Goal: Download file/media

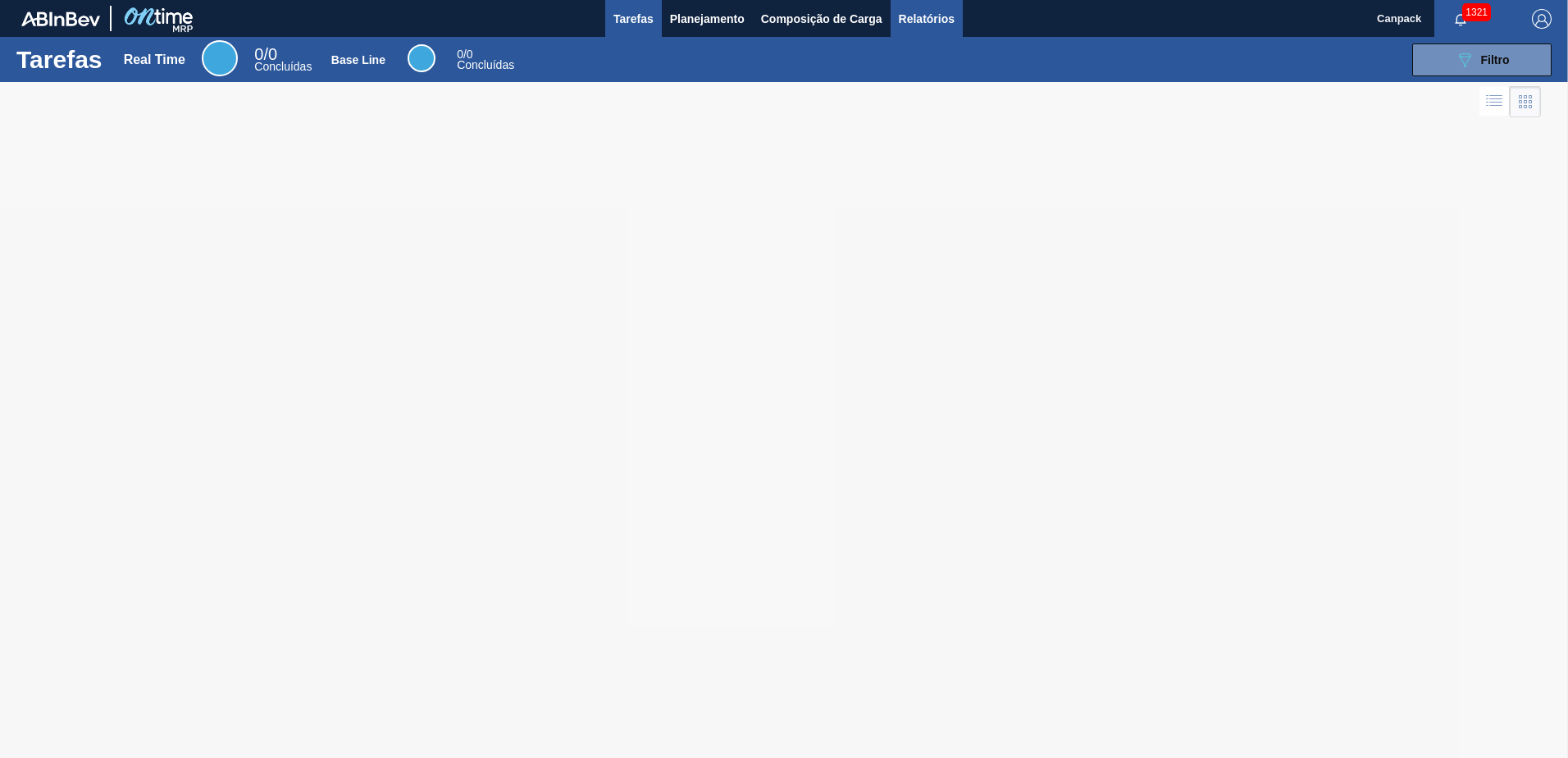
click at [899, 26] on span "Relatórios" at bounding box center [926, 19] width 56 height 20
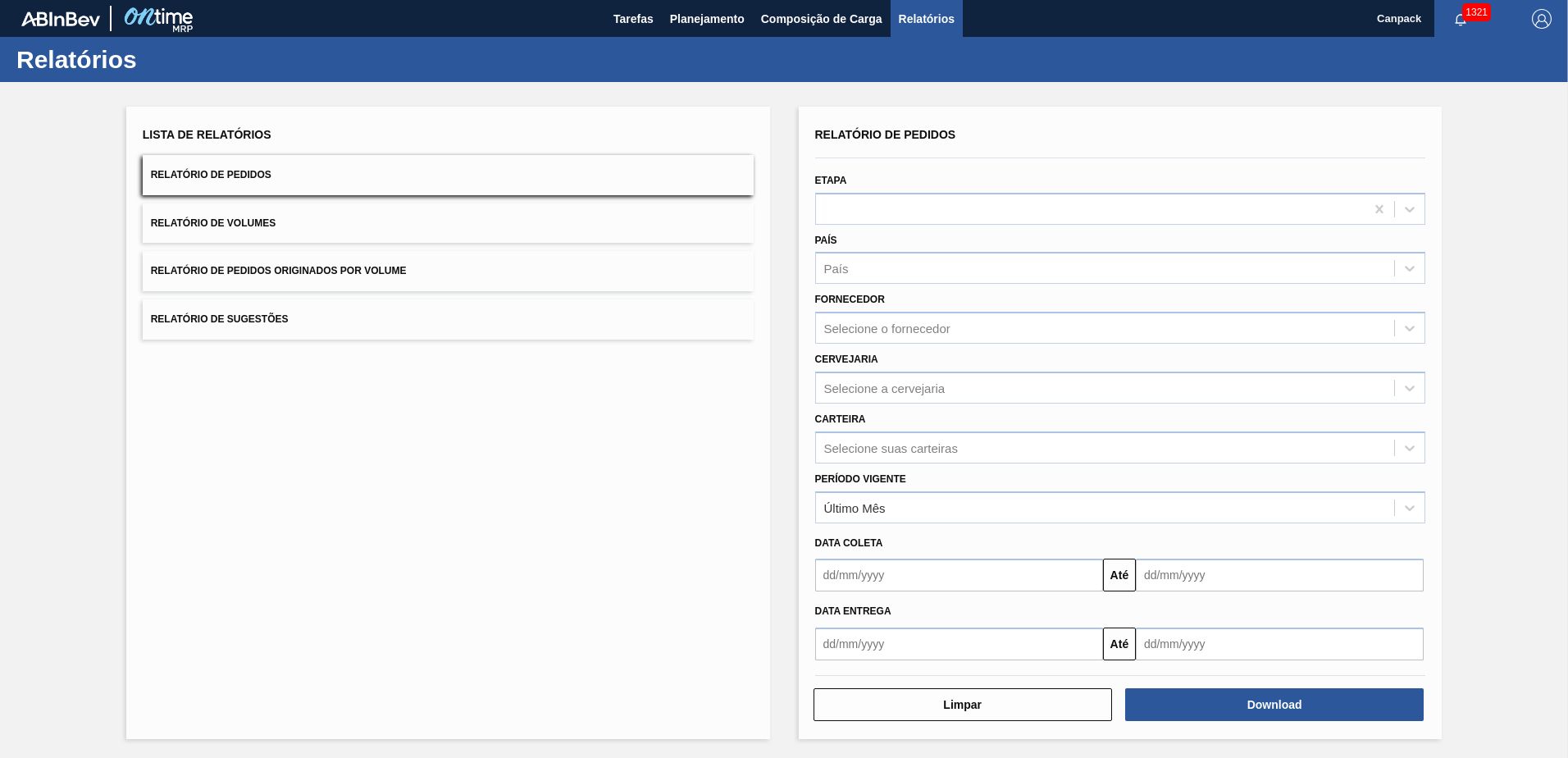
scroll to position [2, 0]
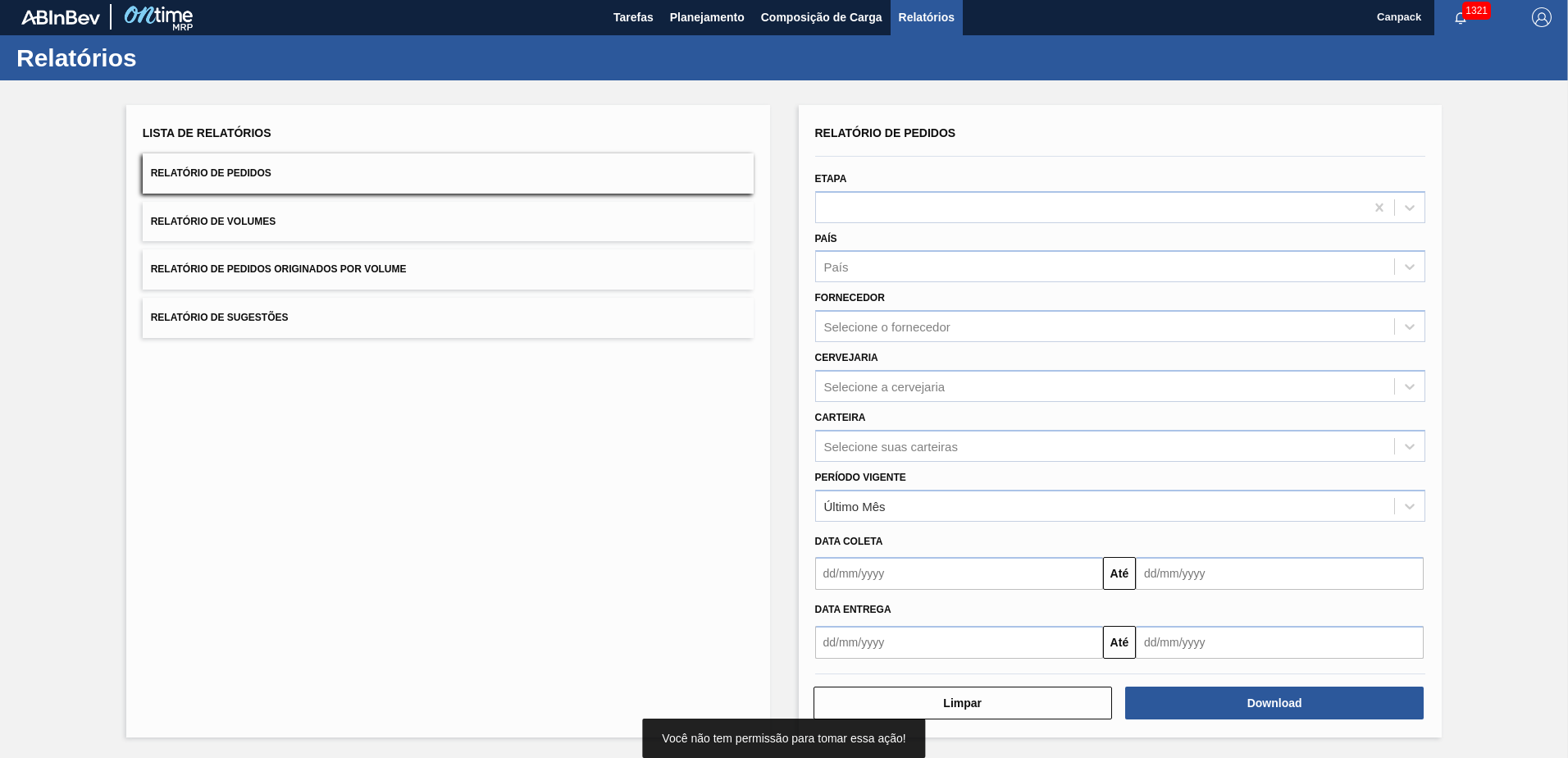
click at [919, 572] on input "text" at bounding box center [959, 573] width 288 height 33
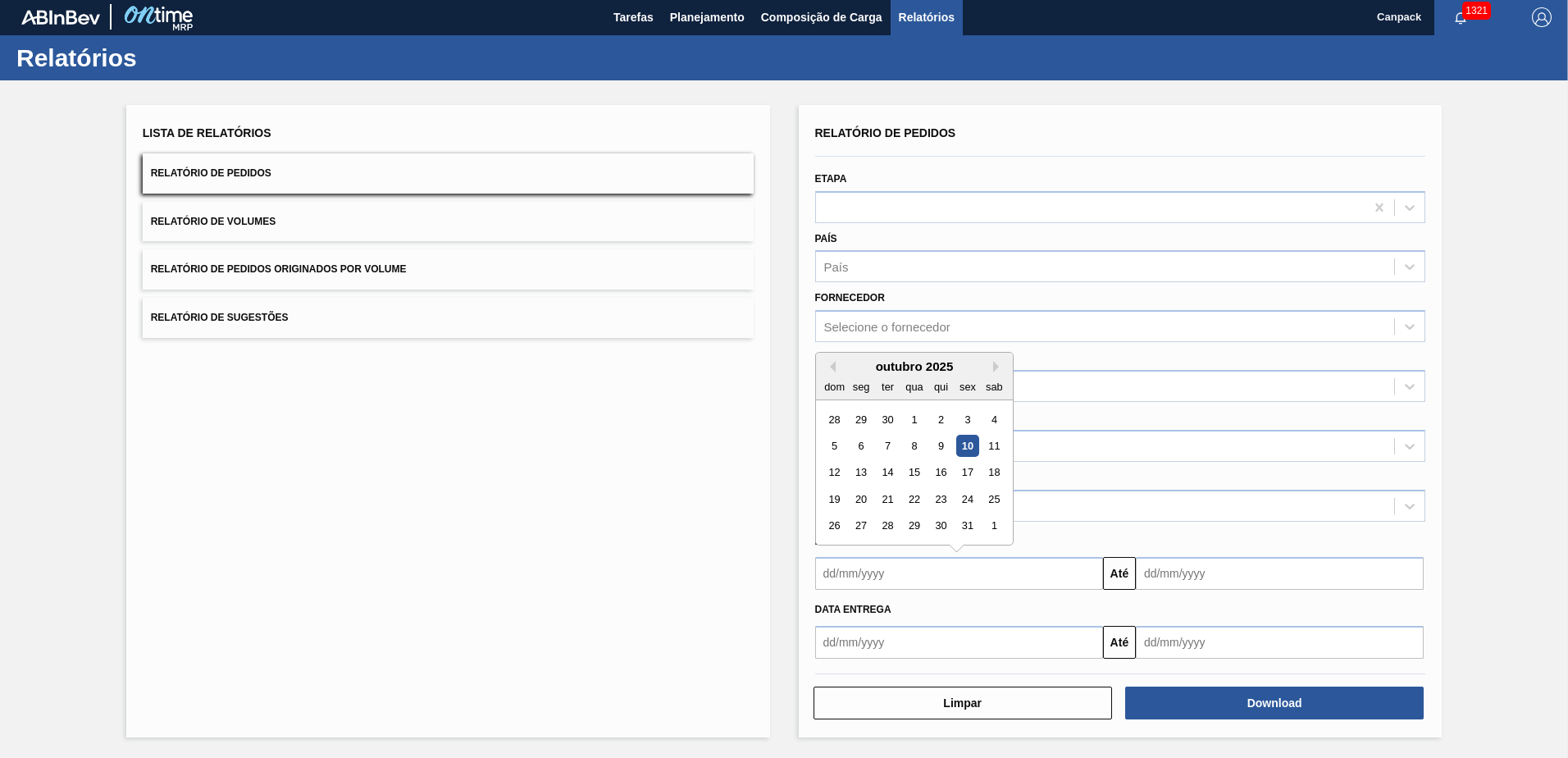
click at [969, 437] on div "10" at bounding box center [967, 445] width 22 height 22
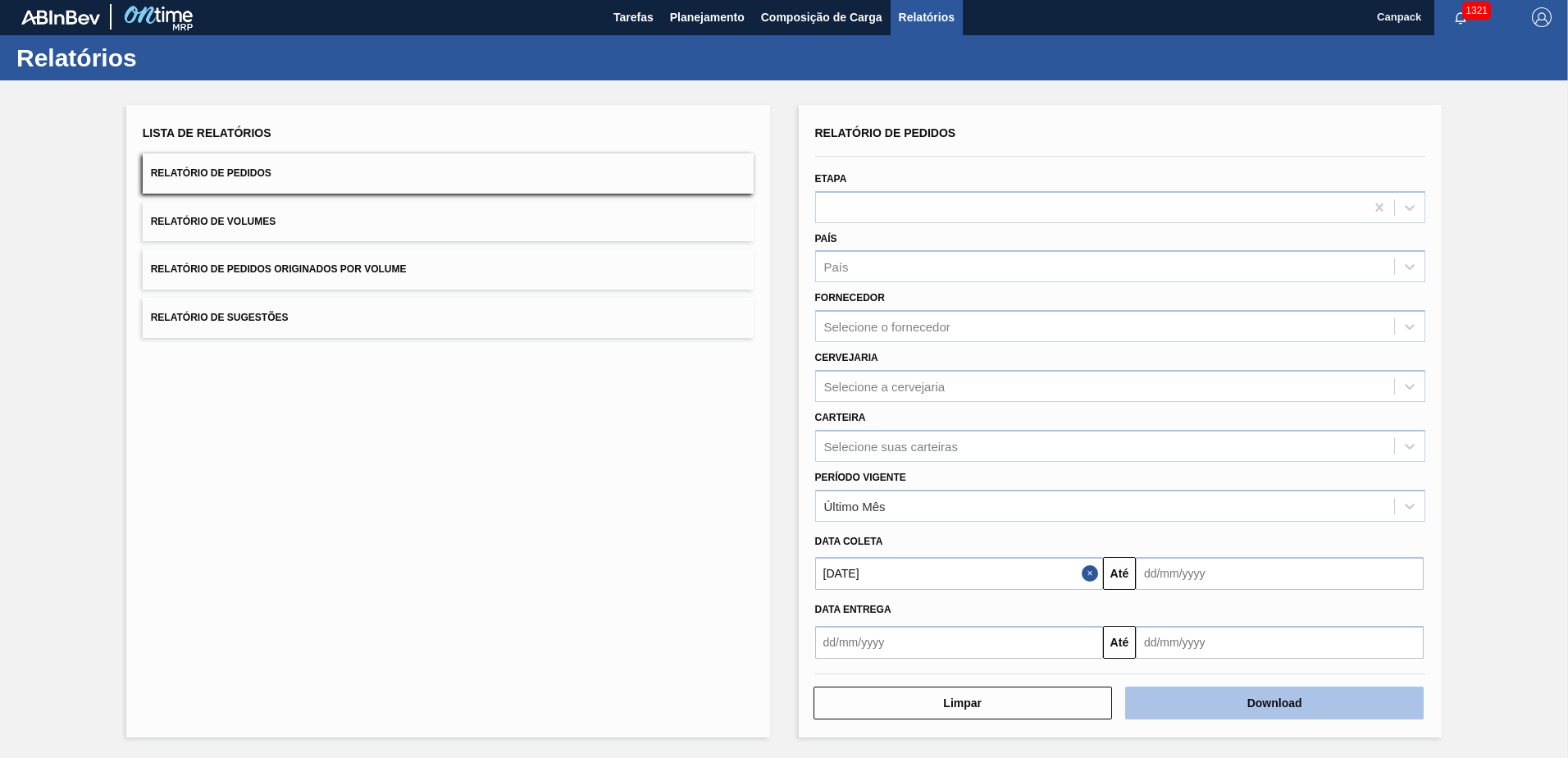
click at [1241, 706] on button "Download" at bounding box center [1274, 702] width 298 height 33
click at [912, 580] on input "[DATE]" at bounding box center [959, 573] width 288 height 33
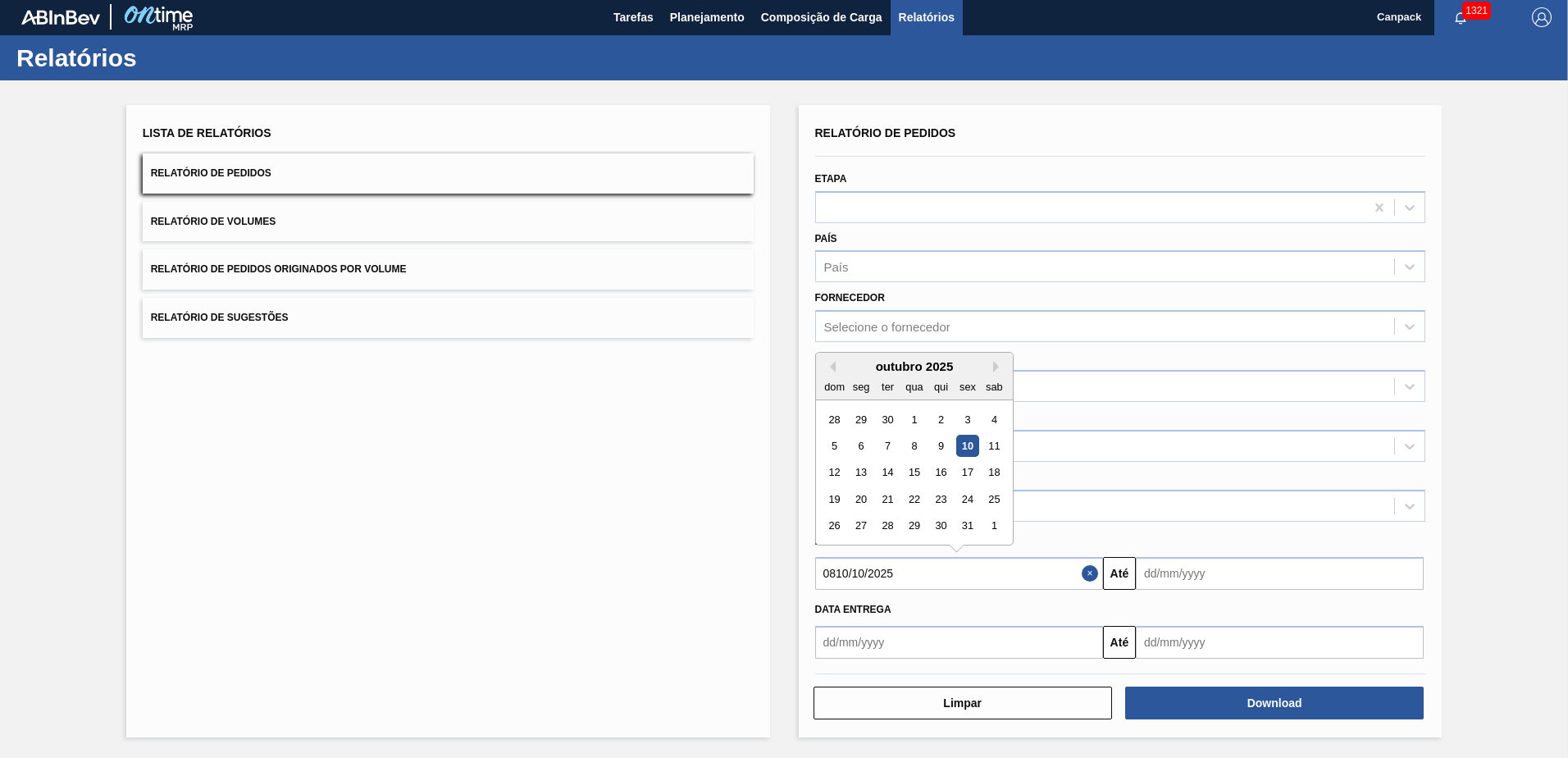
drag, startPoint x: 912, startPoint y: 580, endPoint x: 820, endPoint y: 579, distance: 92.0
click at [820, 579] on input "0810/10/2025" at bounding box center [959, 573] width 288 height 33
click at [916, 443] on div "8" at bounding box center [913, 445] width 22 height 22
type input "[DATE]"
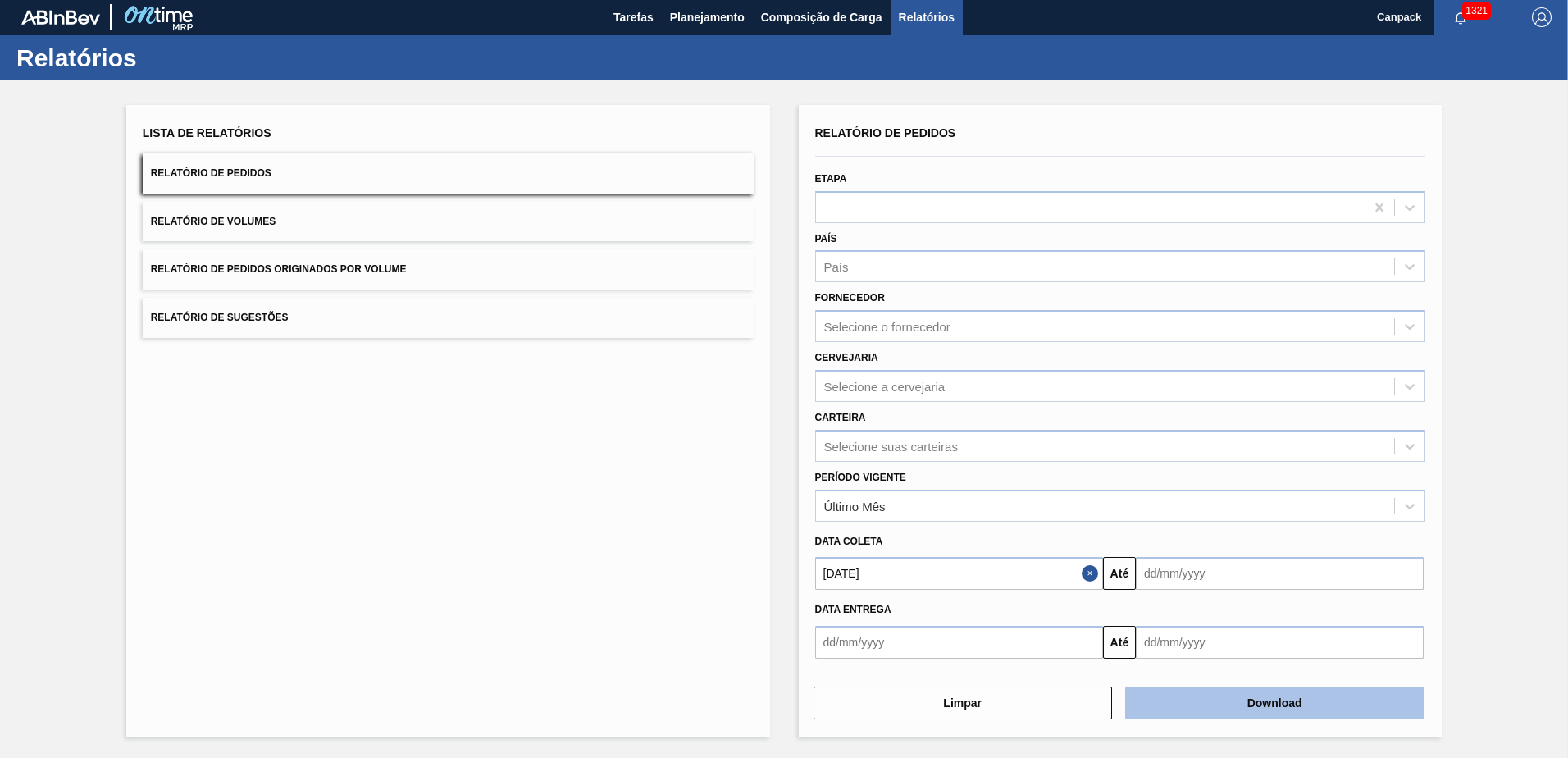
click at [1277, 706] on button "Download" at bounding box center [1274, 702] width 298 height 33
click at [1267, 718] on button "Download" at bounding box center [1274, 702] width 298 height 33
